Goal: Information Seeking & Learning: Learn about a topic

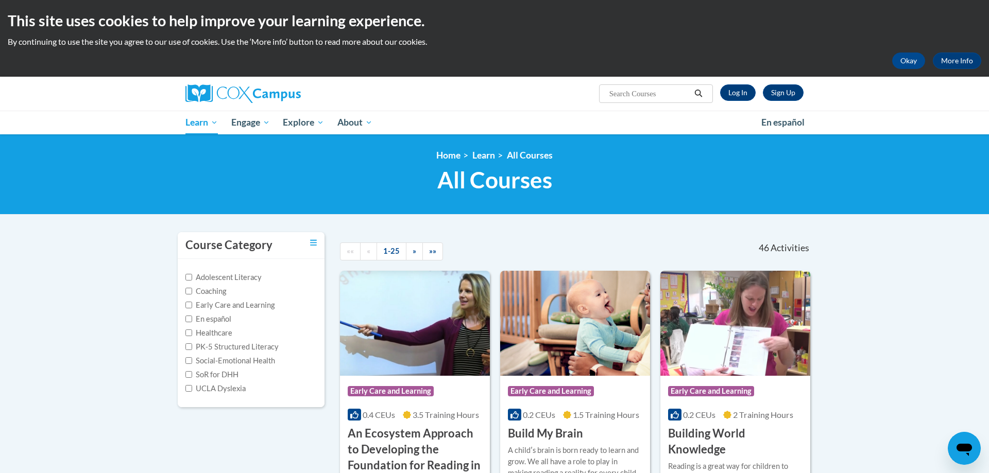
click at [643, 93] on input "Search..." at bounding box center [649, 94] width 82 height 12
type input "o"
click at [726, 95] on link "Log In" at bounding box center [738, 92] width 36 height 16
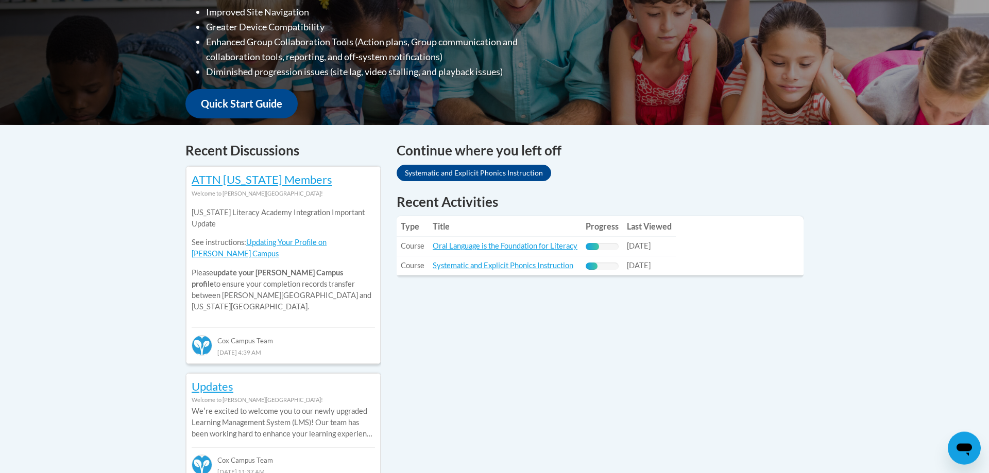
scroll to position [315, 0]
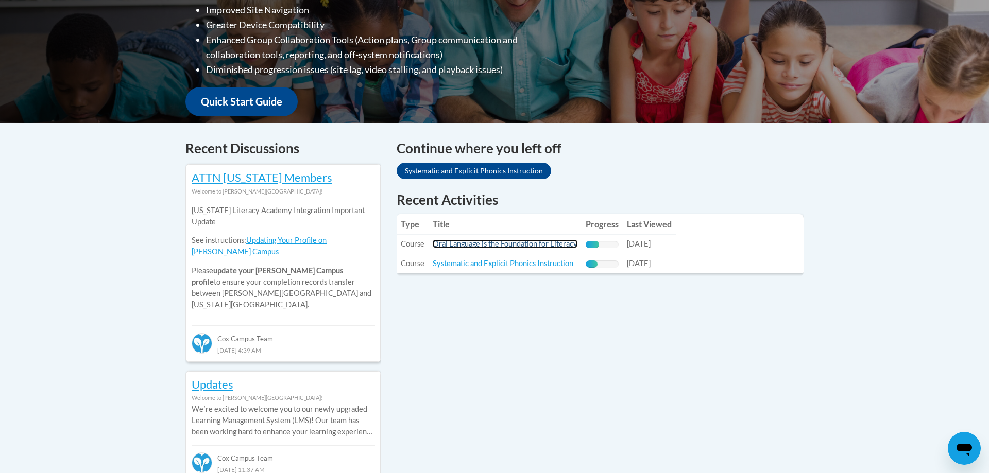
click at [531, 246] on link "Oral Language is the Foundation for Literacy" at bounding box center [505, 243] width 145 height 9
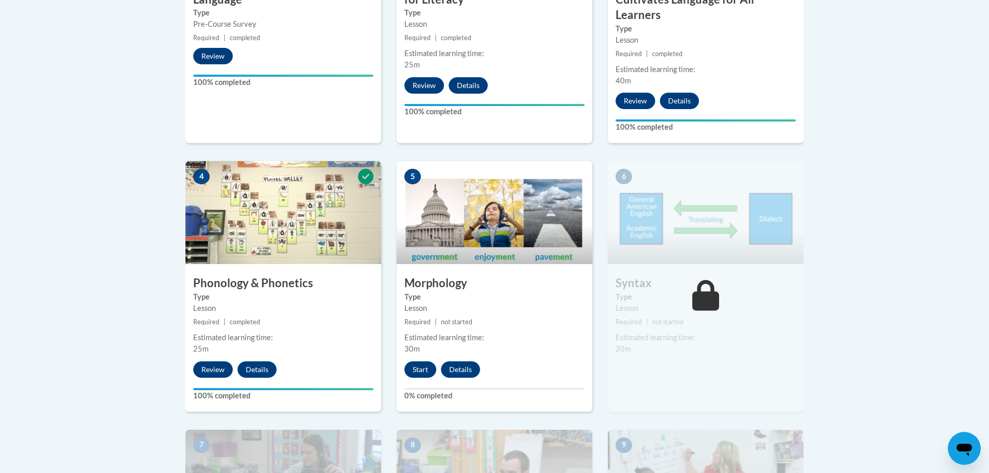
scroll to position [525, 0]
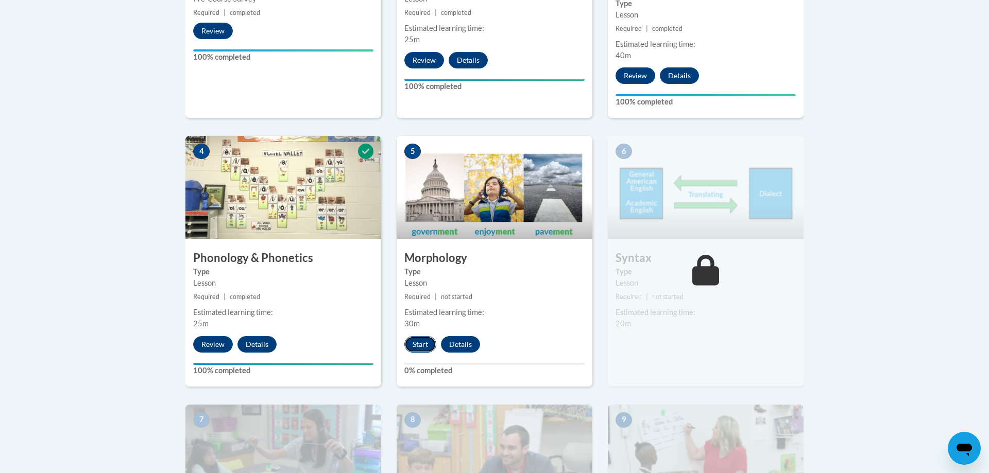
click at [412, 347] on button "Start" at bounding box center [420, 344] width 32 height 16
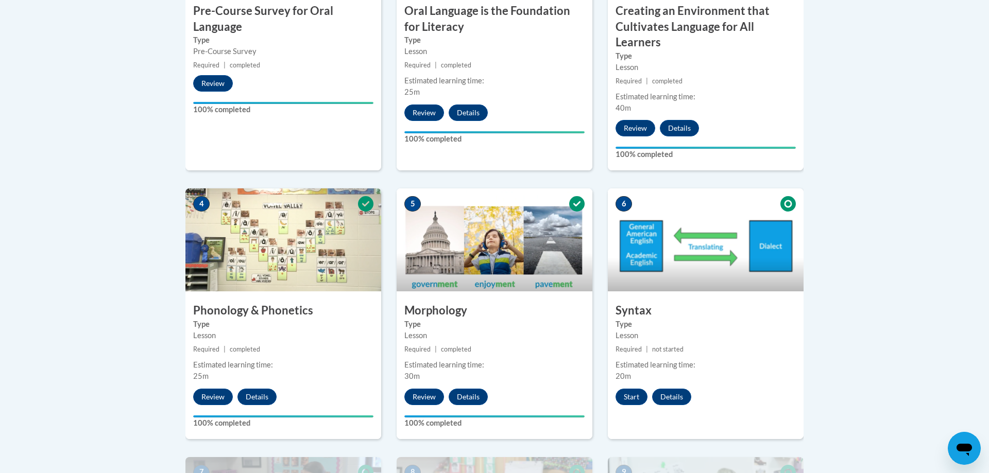
scroll to position [315, 0]
